Goal: Task Accomplishment & Management: Use online tool/utility

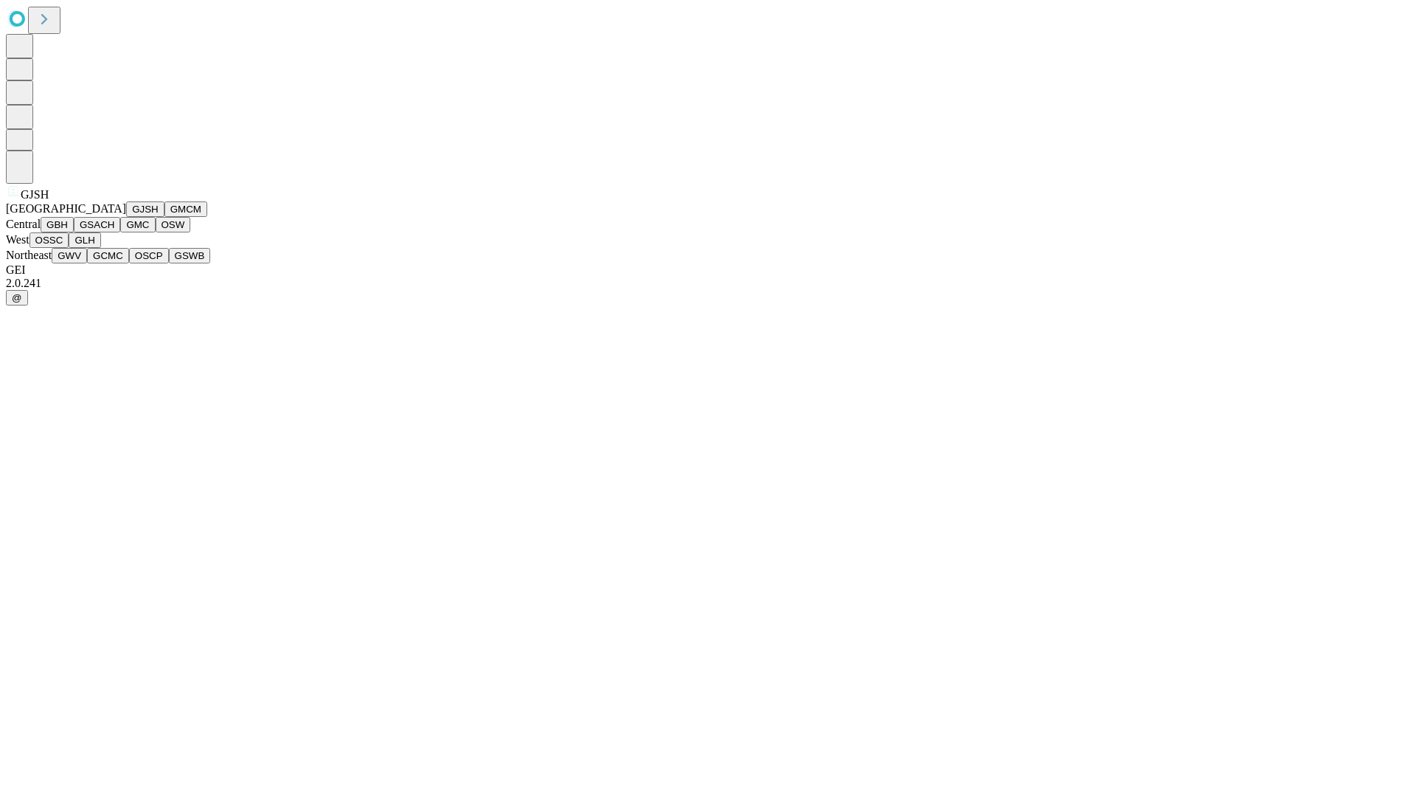
click at [126, 217] on button "GJSH" at bounding box center [145, 208] width 38 height 15
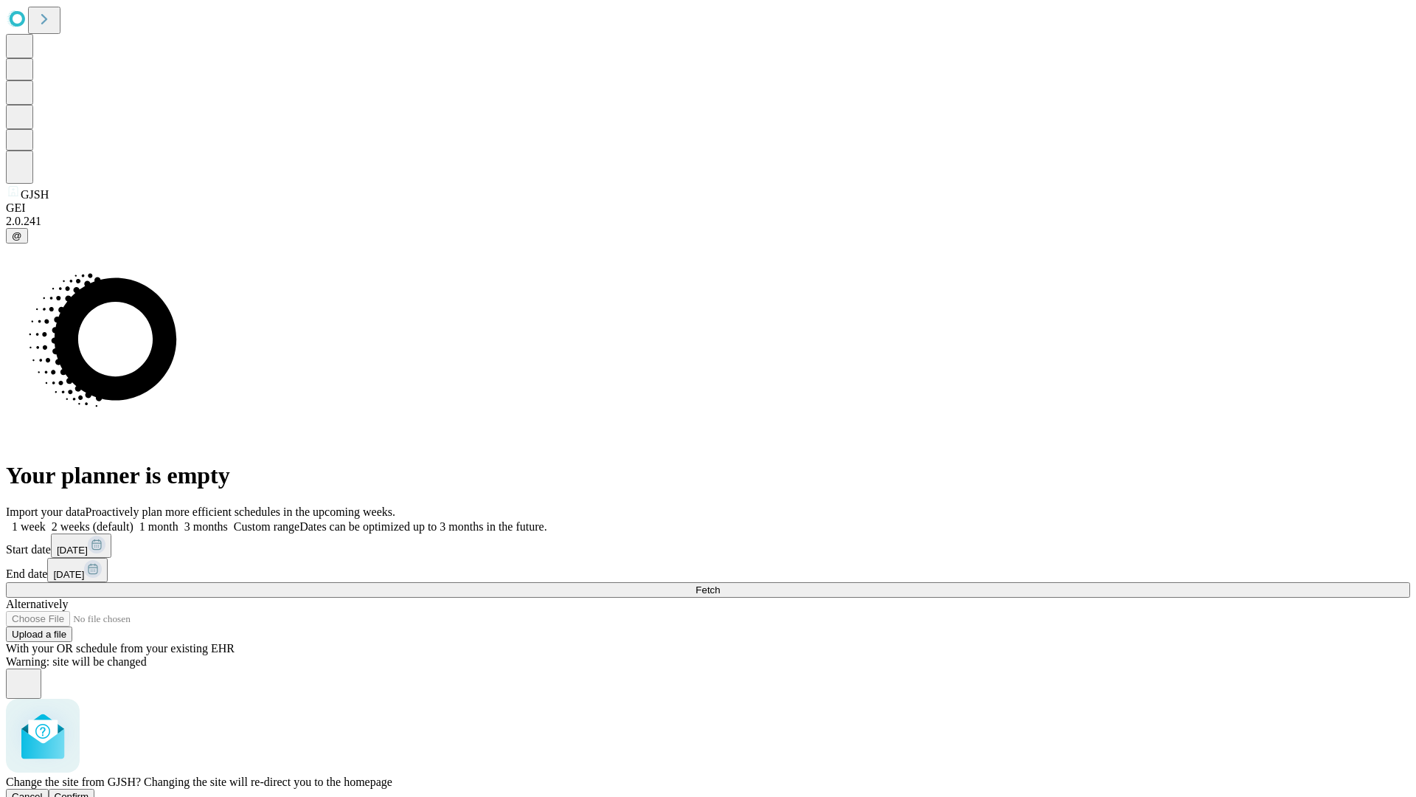
click at [89, 791] on span "Confirm" at bounding box center [72, 796] width 35 height 11
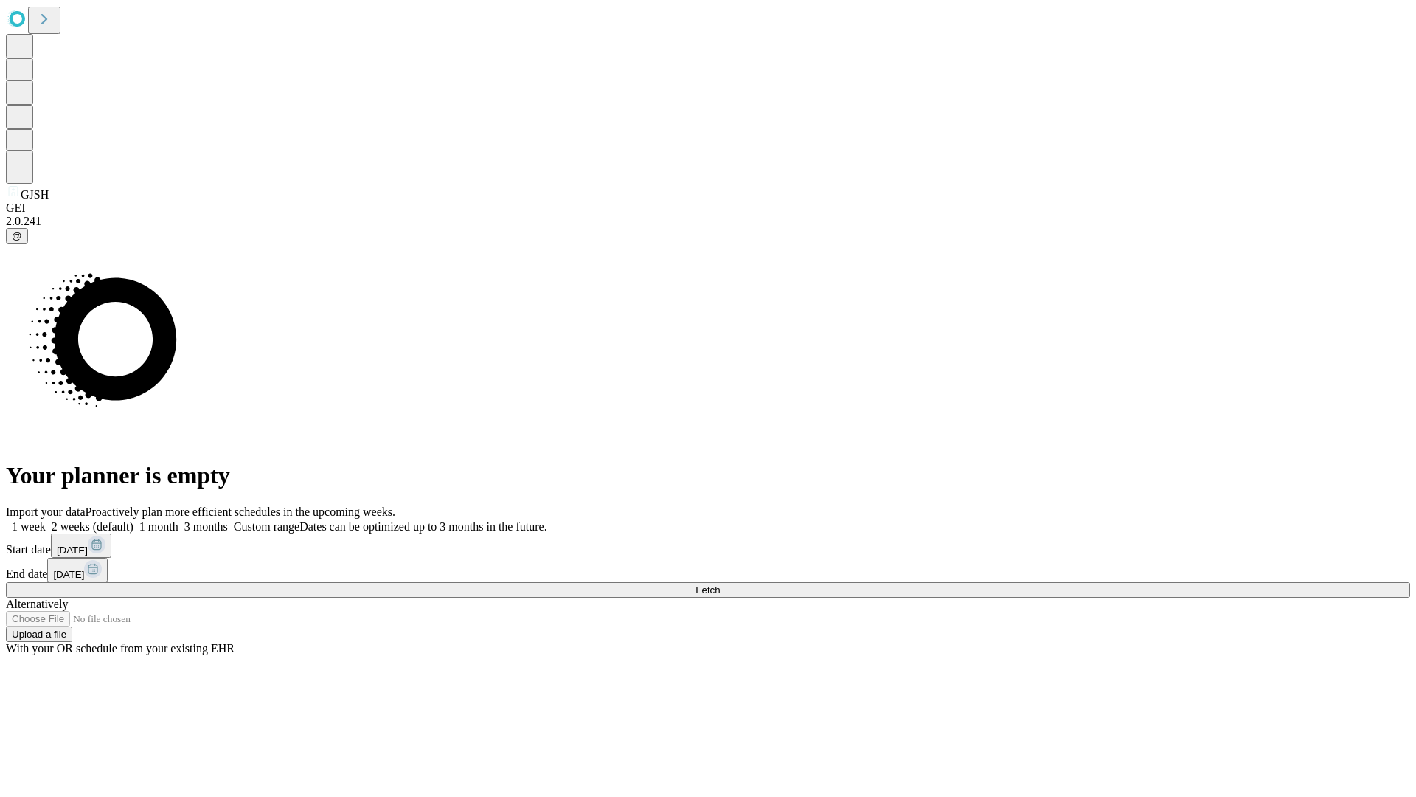
click at [179, 520] on label "1 month" at bounding box center [156, 526] width 45 height 13
click at [720, 584] on span "Fetch" at bounding box center [708, 589] width 24 height 11
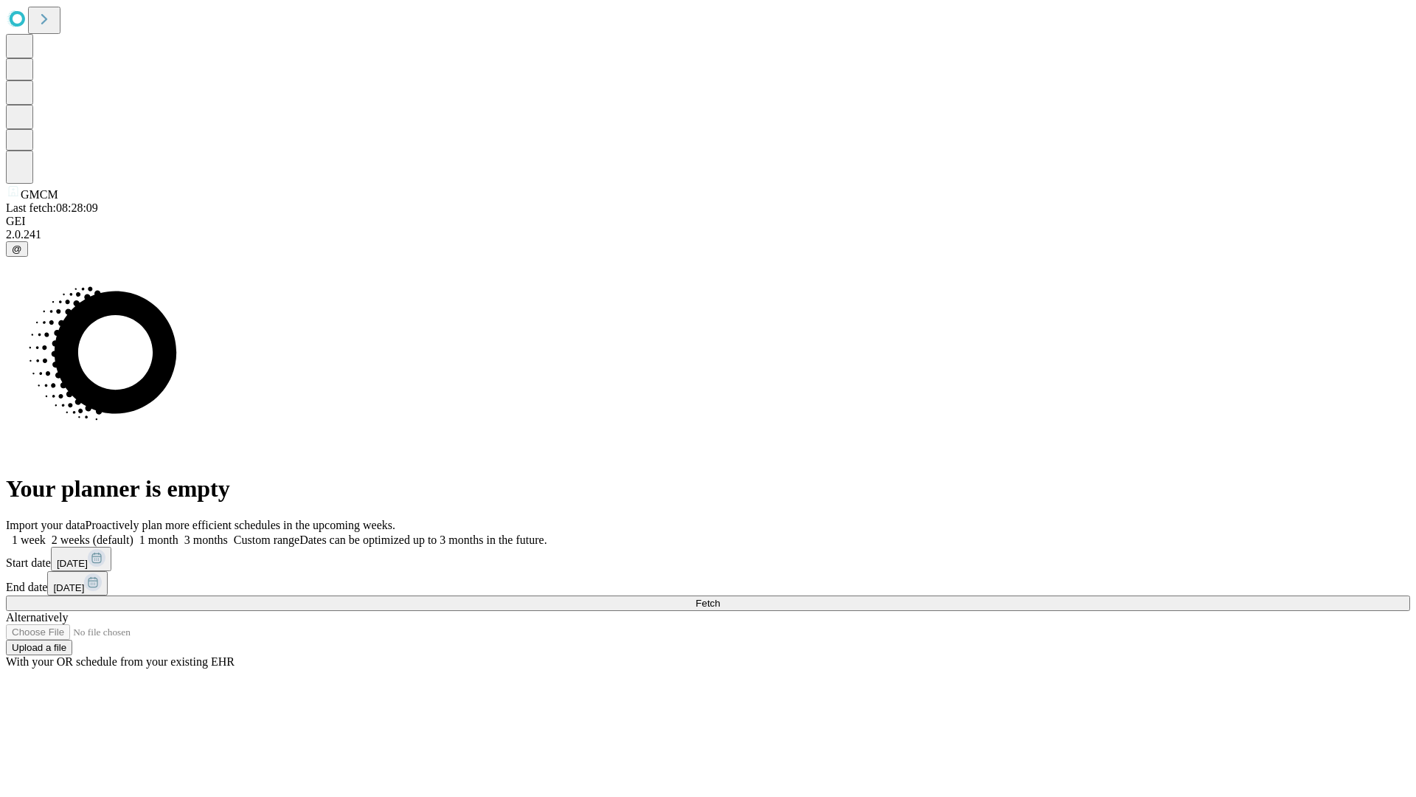
click at [179, 533] on label "1 month" at bounding box center [156, 539] width 45 height 13
click at [720, 598] on span "Fetch" at bounding box center [708, 603] width 24 height 11
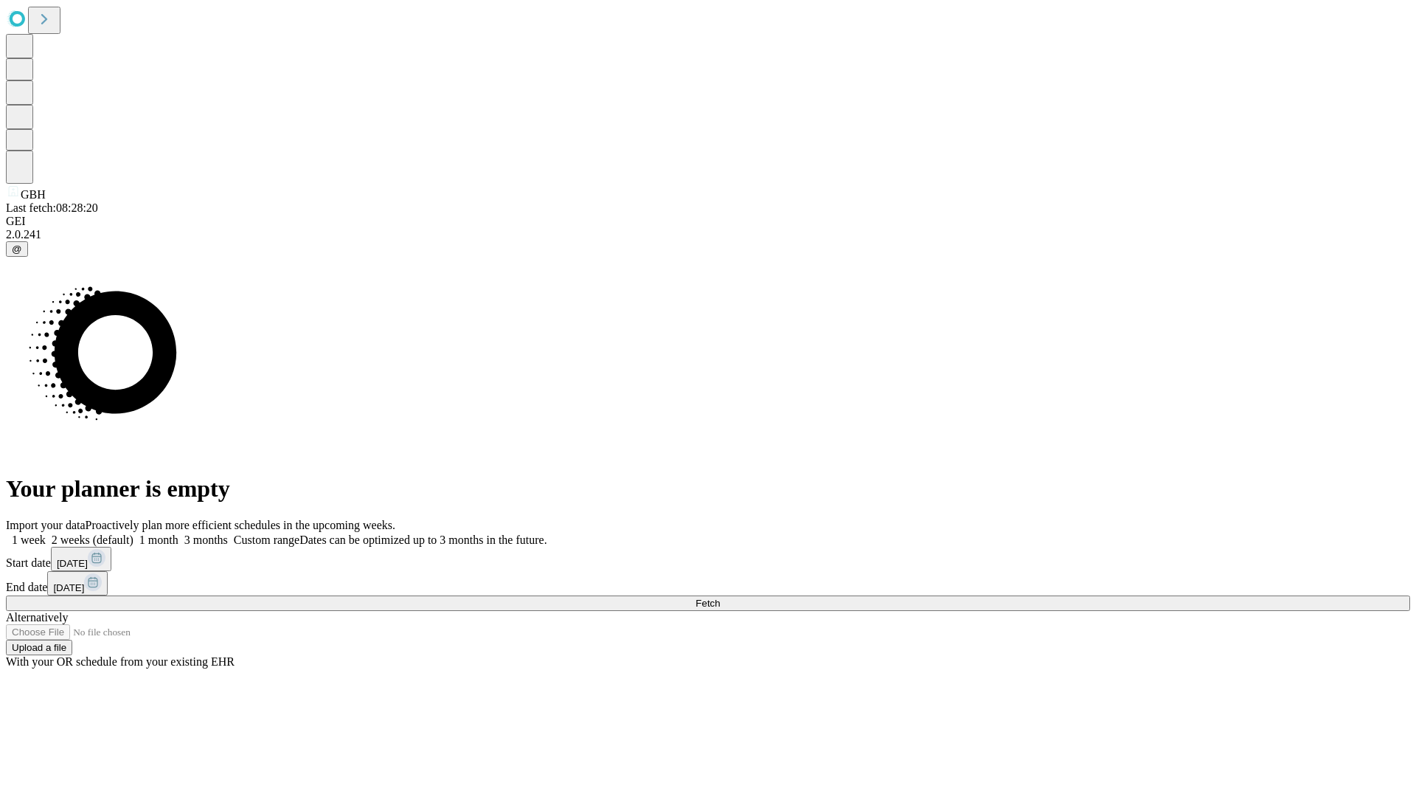
click at [179, 533] on label "1 month" at bounding box center [156, 539] width 45 height 13
click at [720, 598] on span "Fetch" at bounding box center [708, 603] width 24 height 11
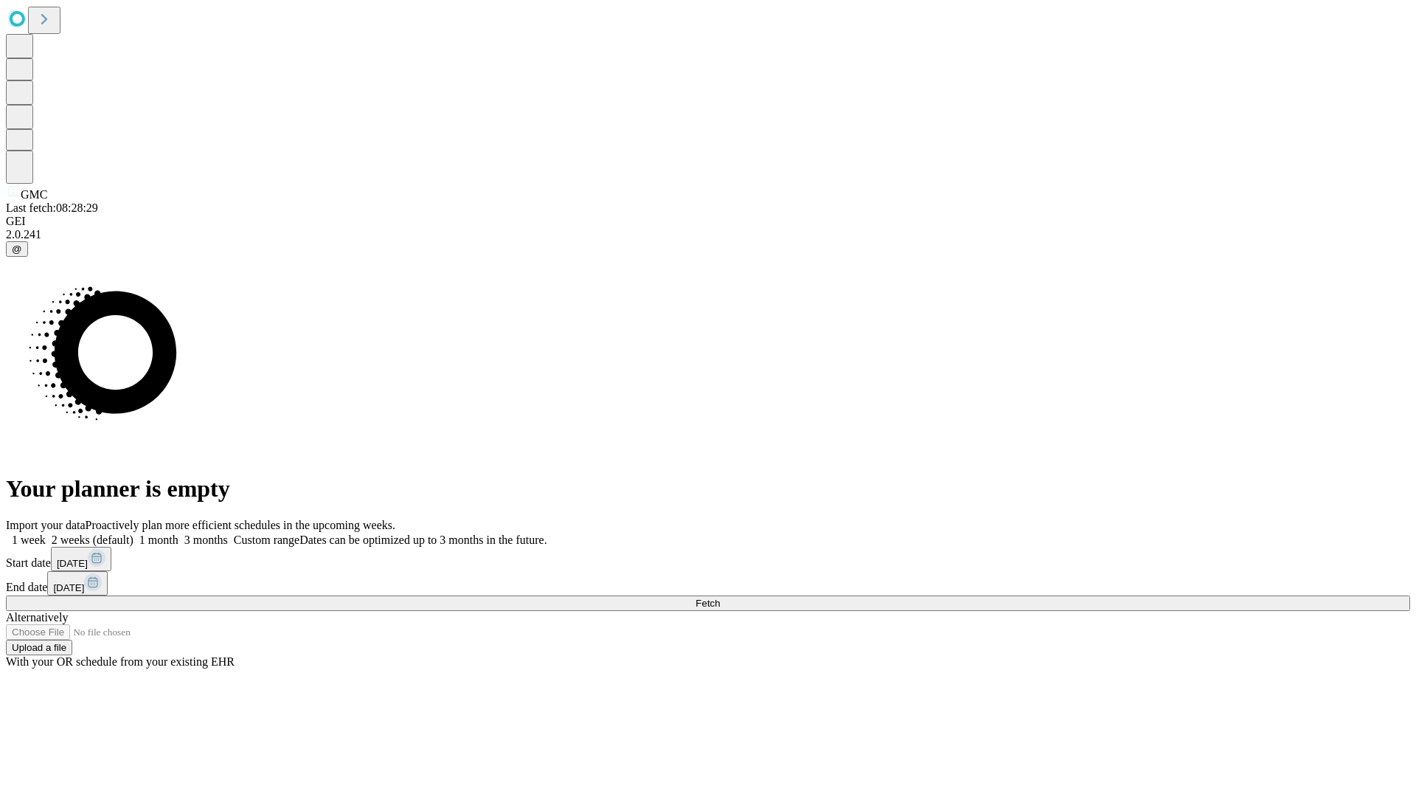
click at [179, 533] on label "1 month" at bounding box center [156, 539] width 45 height 13
click at [720, 598] on span "Fetch" at bounding box center [708, 603] width 24 height 11
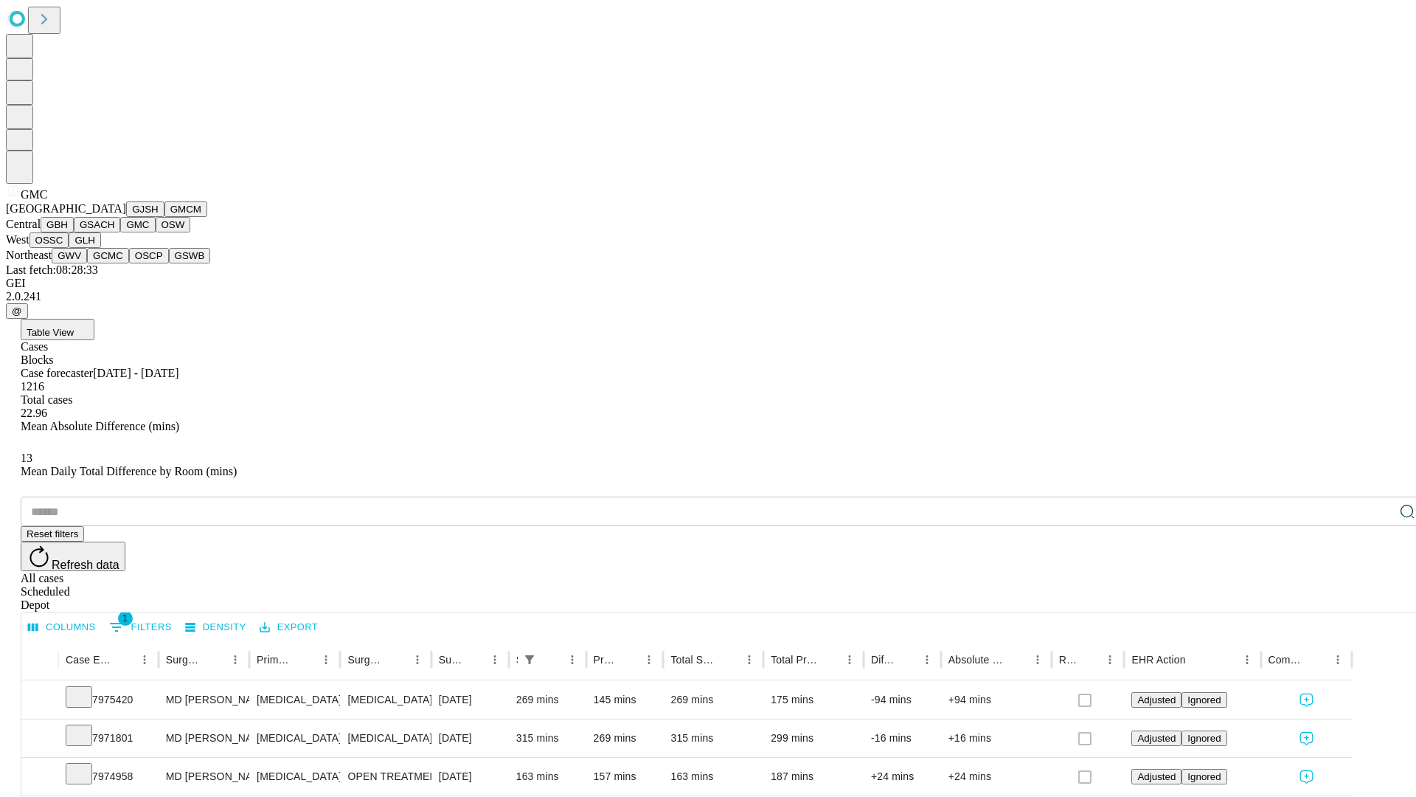
click at [156, 232] on button "OSW" at bounding box center [173, 224] width 35 height 15
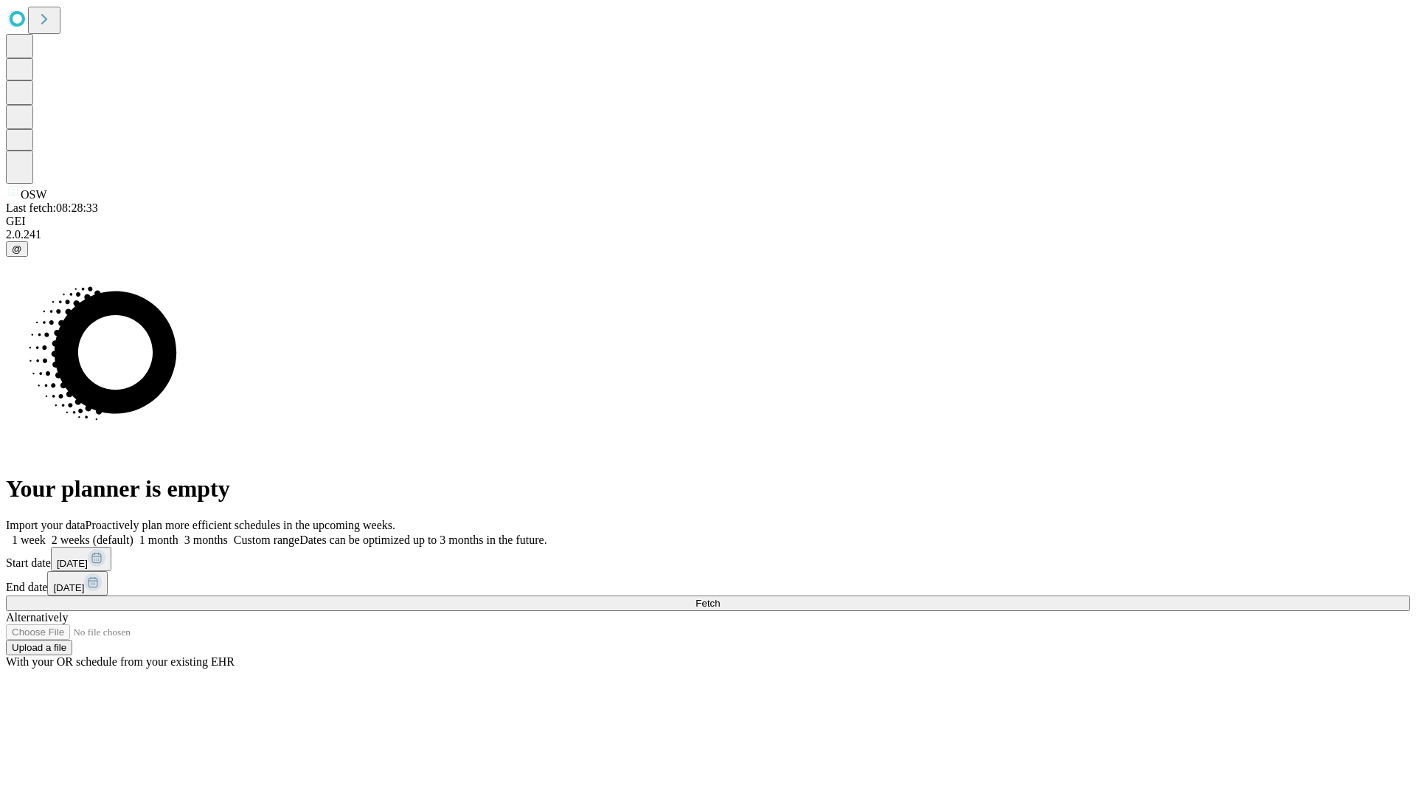
click at [720, 598] on span "Fetch" at bounding box center [708, 603] width 24 height 11
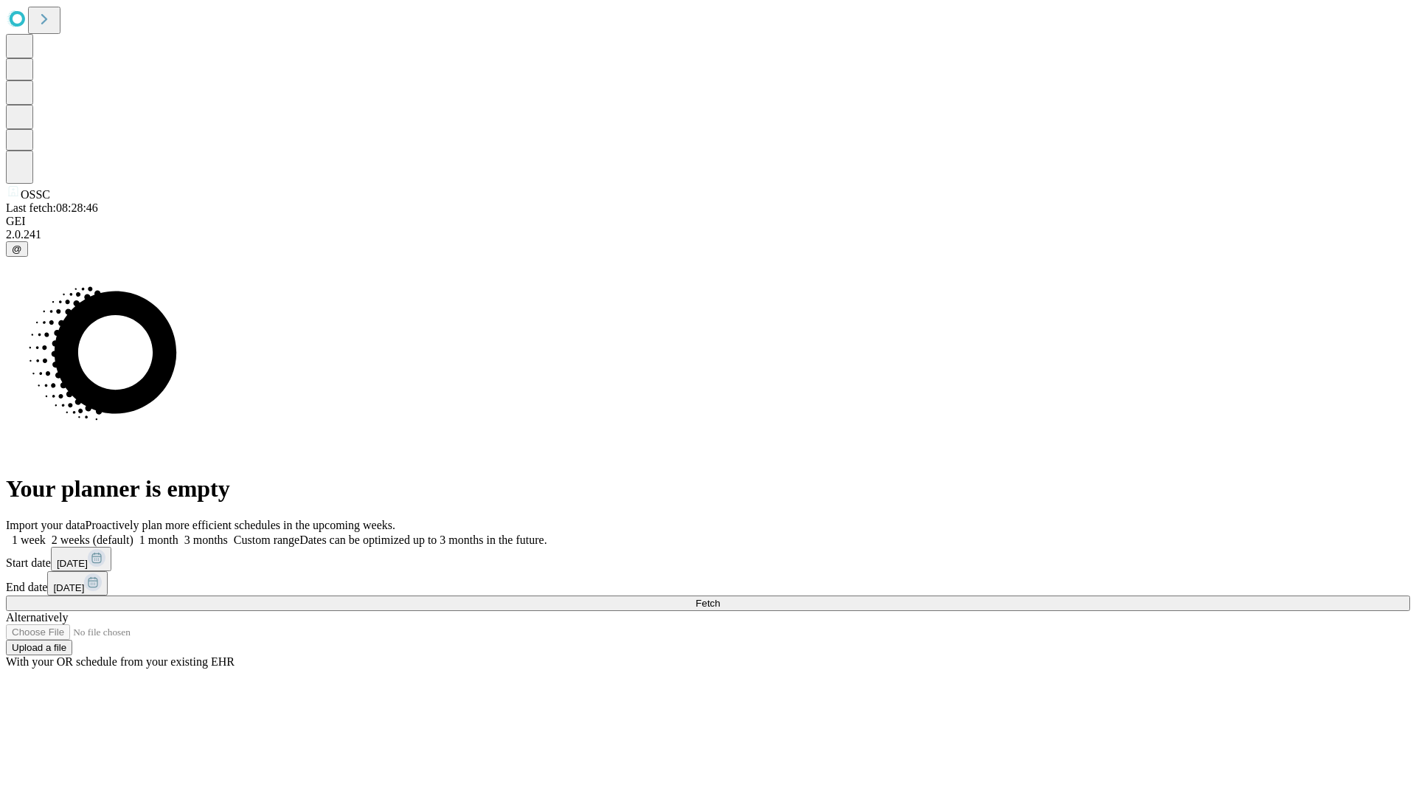
click at [179, 533] on label "1 month" at bounding box center [156, 539] width 45 height 13
click at [720, 598] on span "Fetch" at bounding box center [708, 603] width 24 height 11
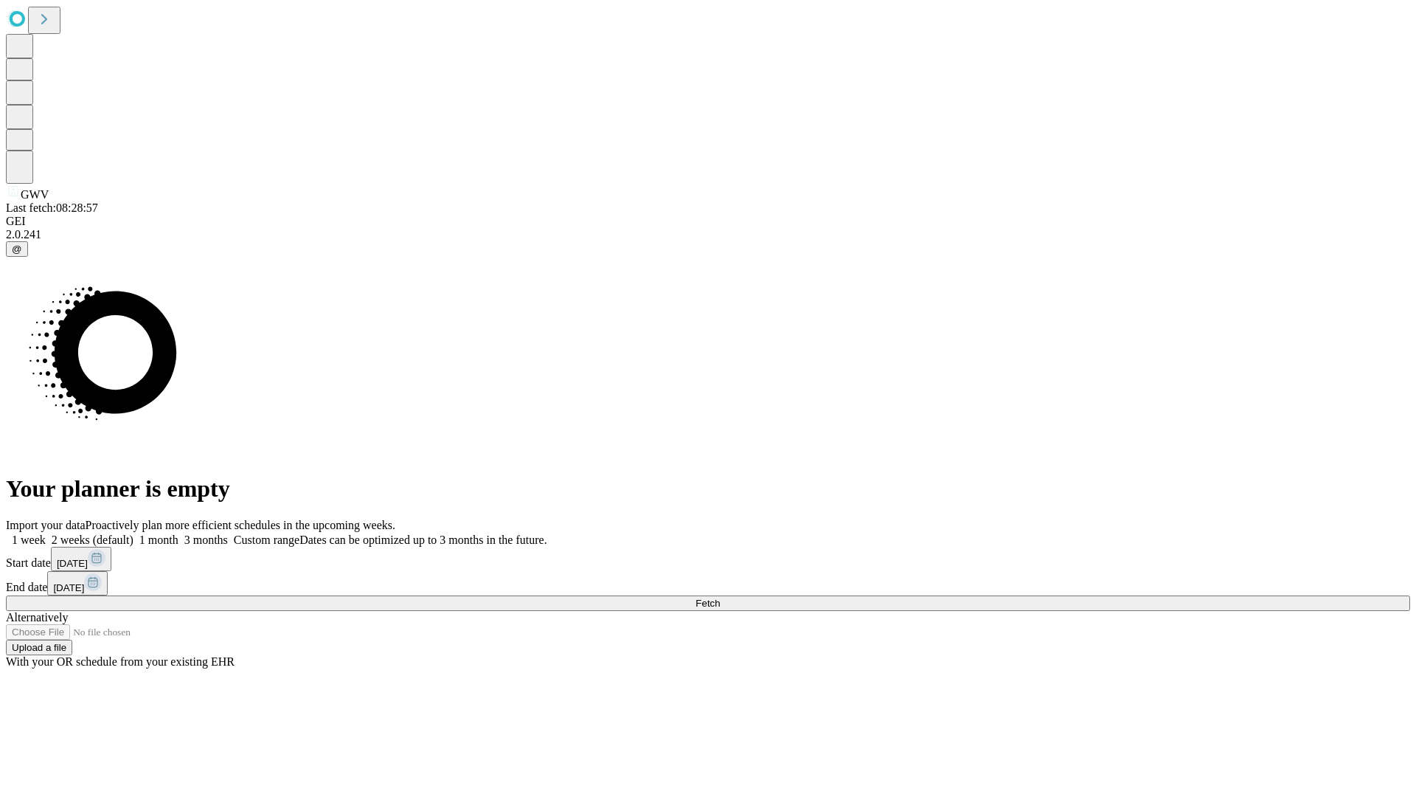
click at [179, 533] on label "1 month" at bounding box center [156, 539] width 45 height 13
click at [720, 598] on span "Fetch" at bounding box center [708, 603] width 24 height 11
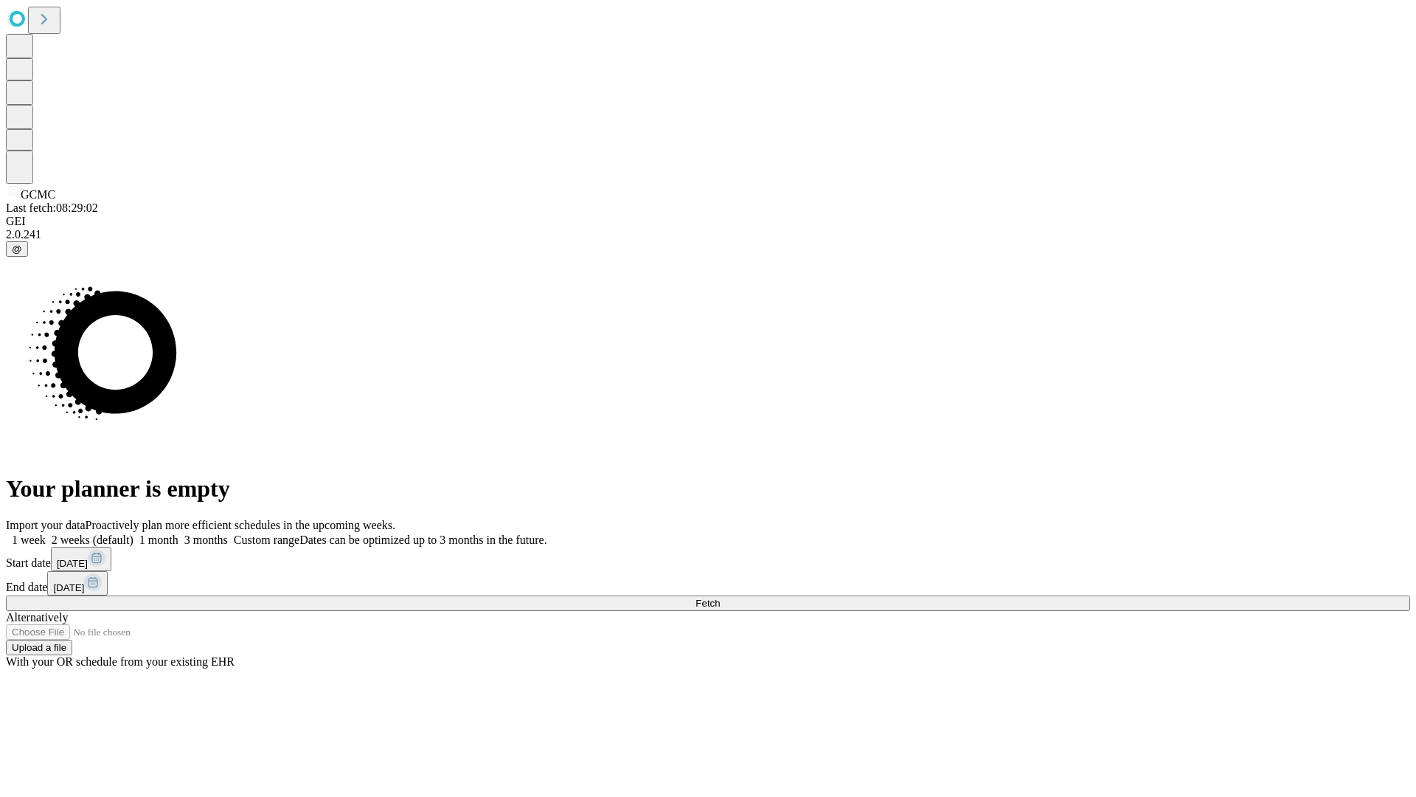
click at [720, 598] on span "Fetch" at bounding box center [708, 603] width 24 height 11
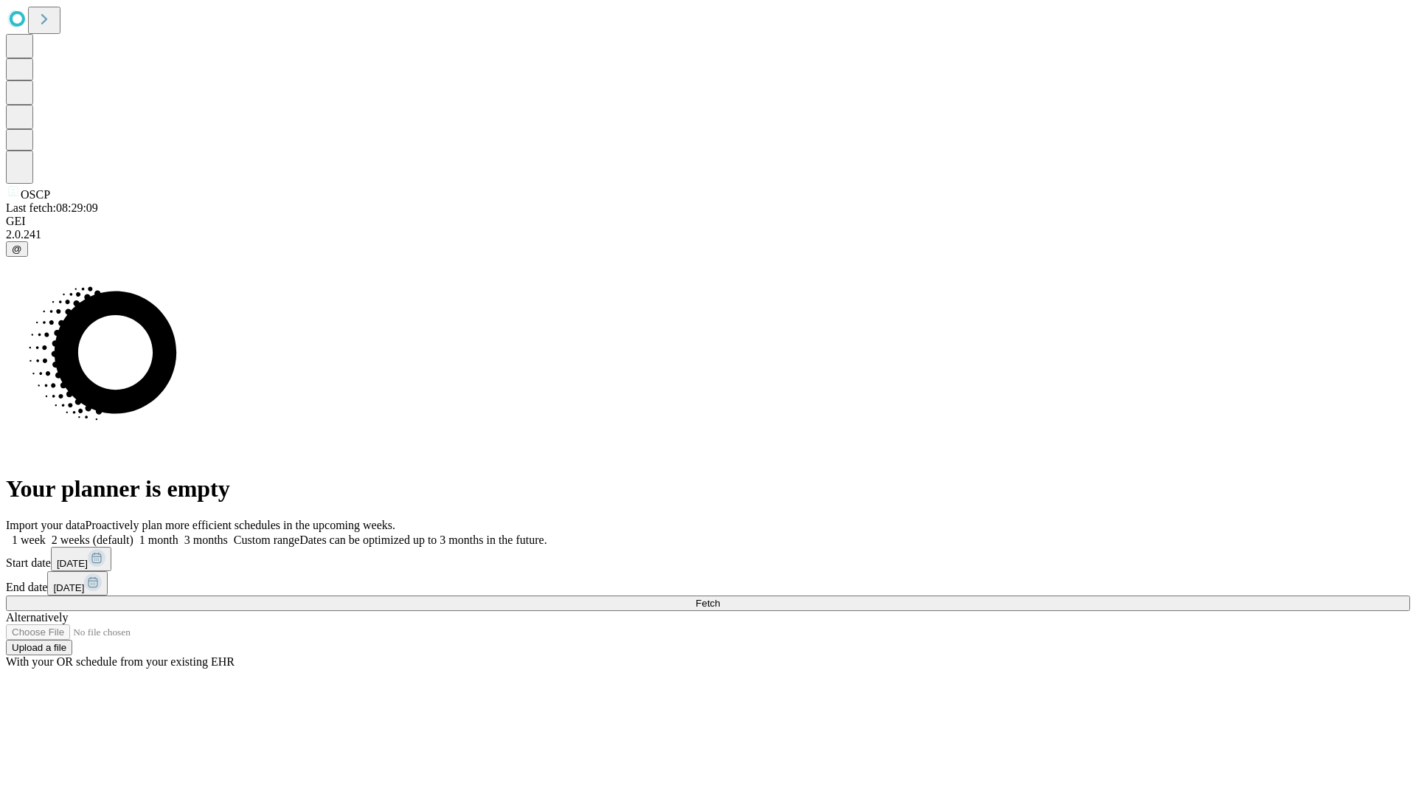
click at [179, 533] on label "1 month" at bounding box center [156, 539] width 45 height 13
click at [720, 598] on span "Fetch" at bounding box center [708, 603] width 24 height 11
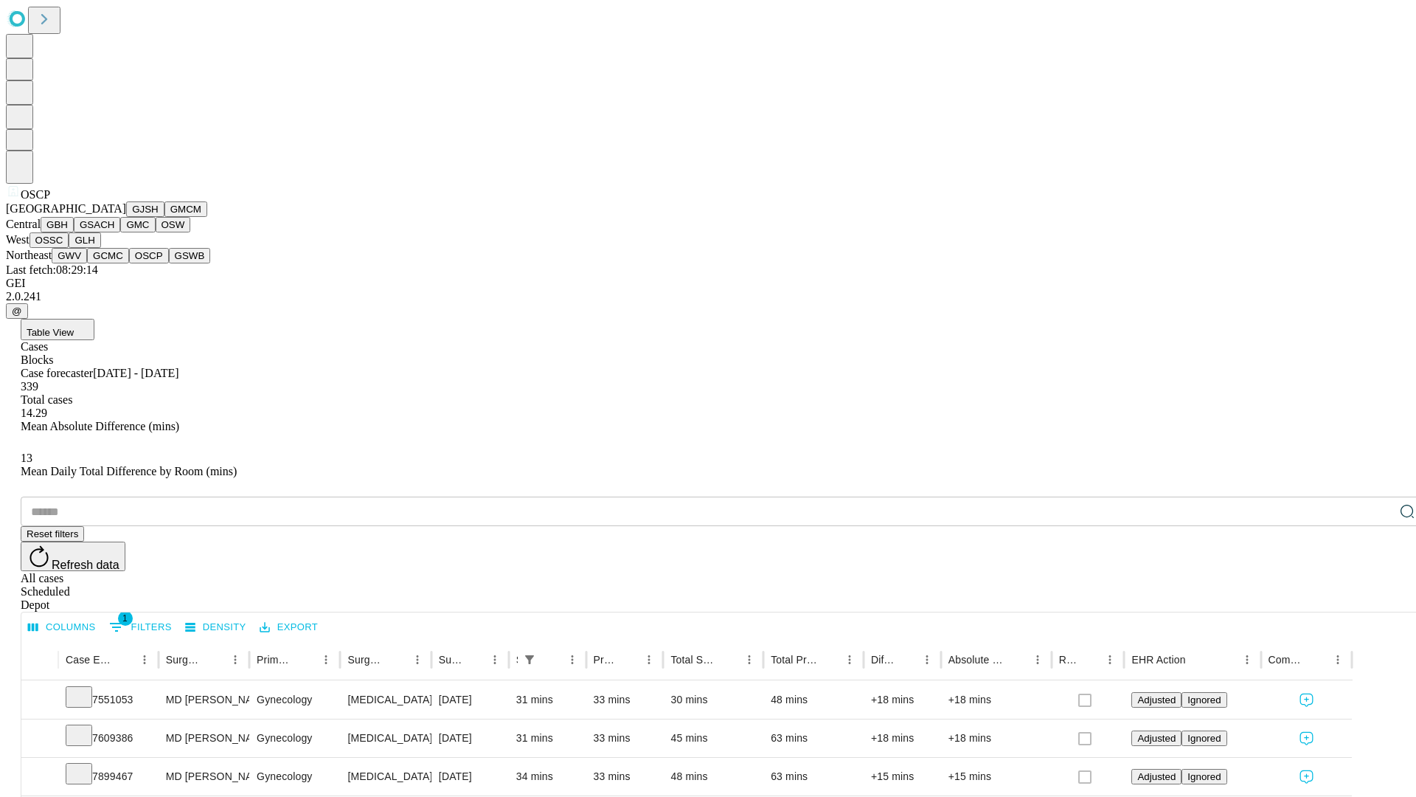
click at [169, 263] on button "GSWB" at bounding box center [190, 255] width 42 height 15
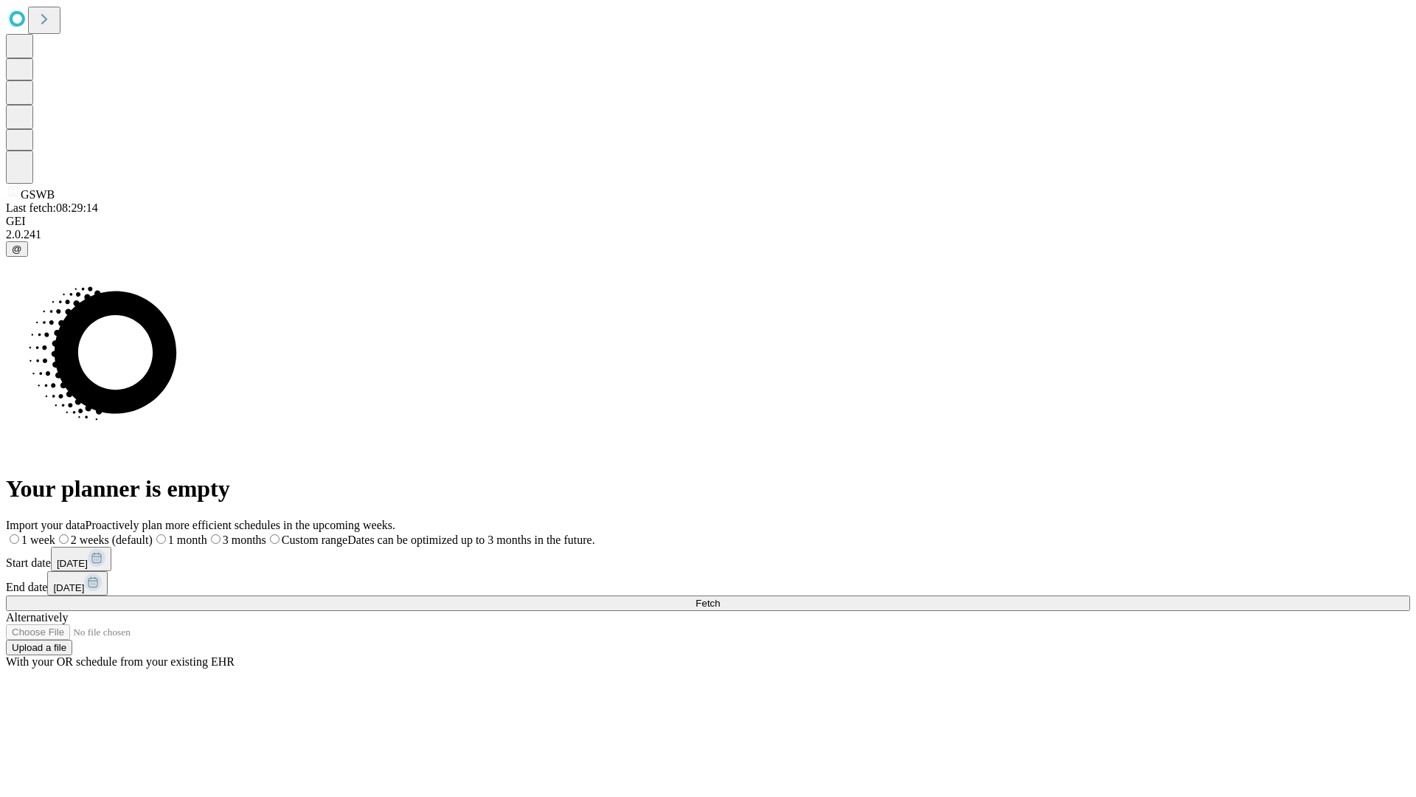
click at [720, 598] on span "Fetch" at bounding box center [708, 603] width 24 height 11
